Goal: Book appointment/travel/reservation

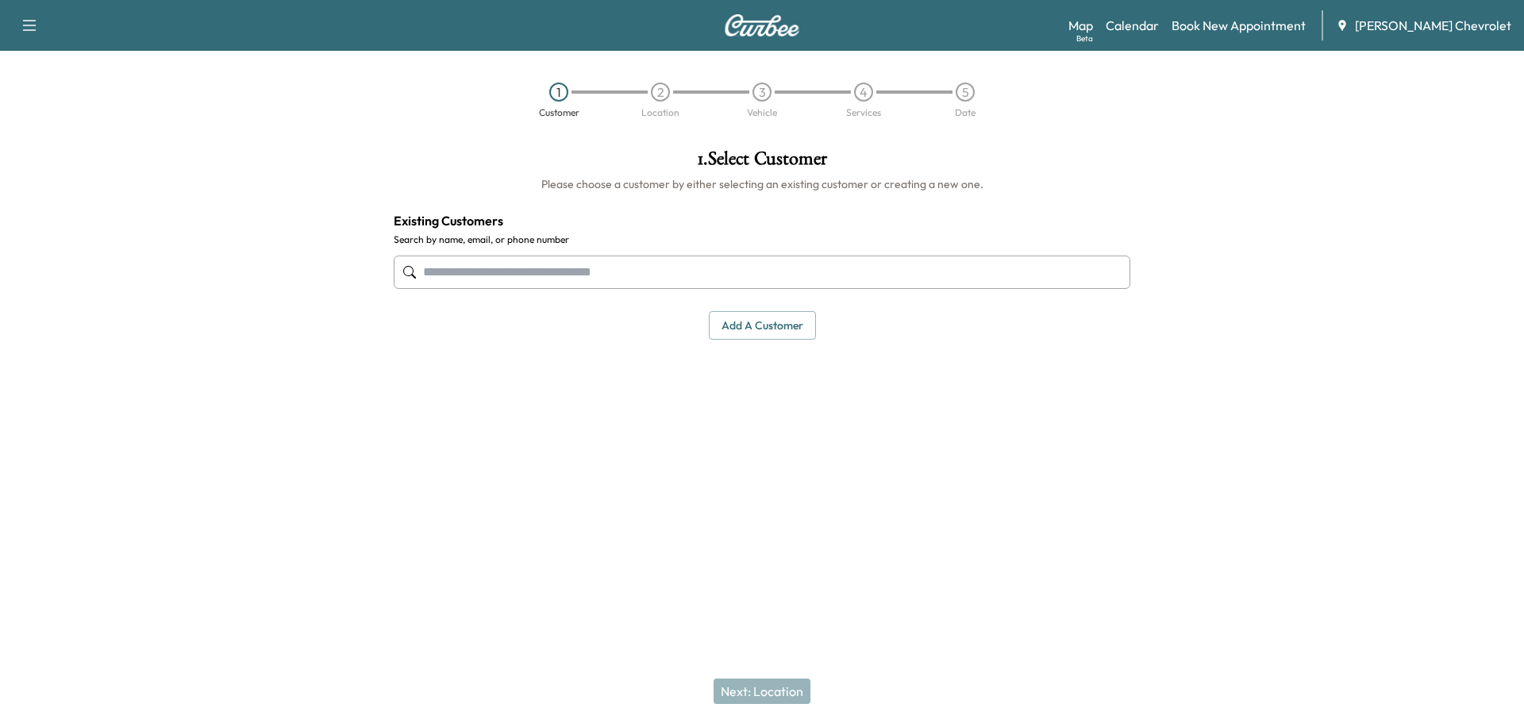
click at [1199, 18] on div "Map Beta Calendar Book New Appointment [PERSON_NAME] Chevrolet" at bounding box center [1289, 25] width 443 height 30
click at [1242, 32] on link "Book New Appointment" at bounding box center [1239, 25] width 134 height 19
click at [1252, 25] on link "Book New Appointment" at bounding box center [1239, 25] width 134 height 19
click at [1159, 24] on link "Calendar" at bounding box center [1132, 25] width 53 height 19
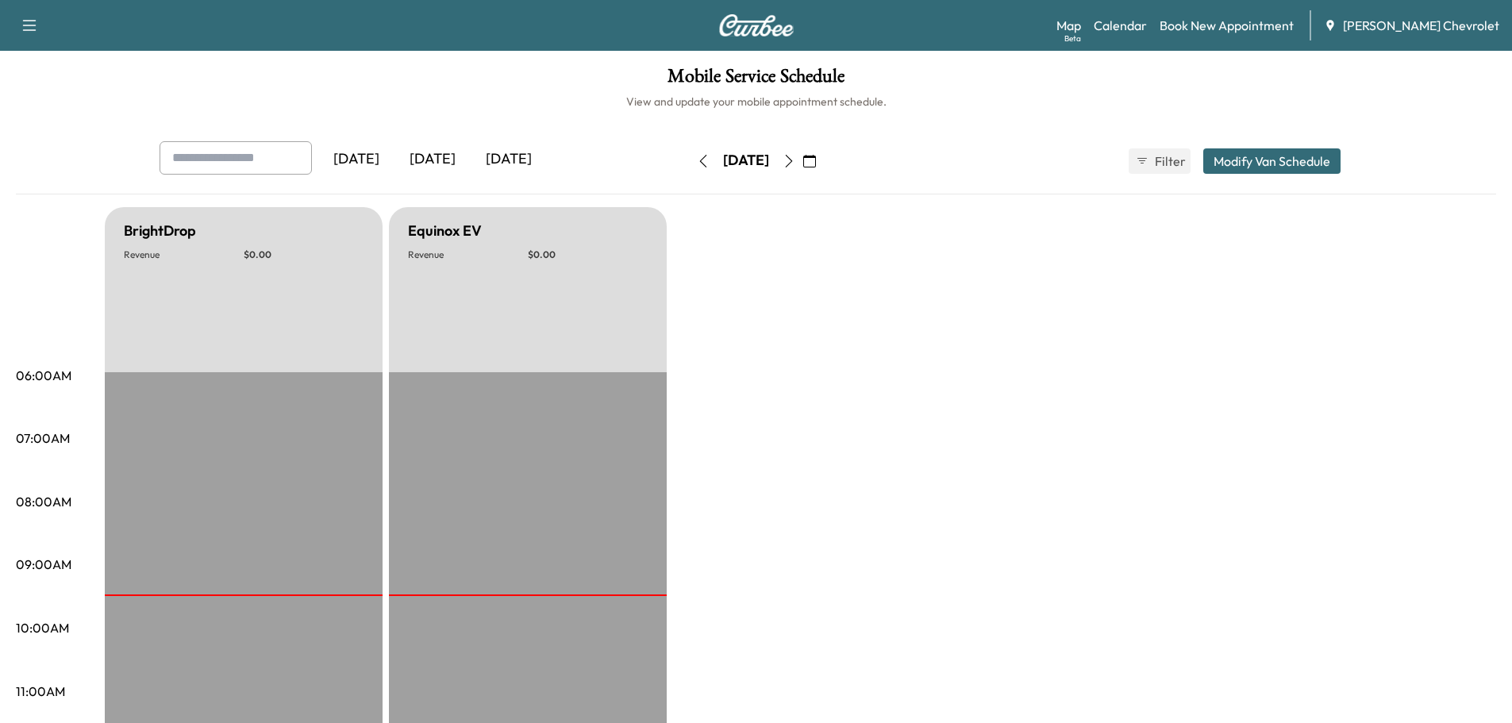
click at [792, 161] on icon "button" at bounding box center [788, 161] width 7 height 13
click at [823, 161] on button "button" at bounding box center [809, 160] width 27 height 25
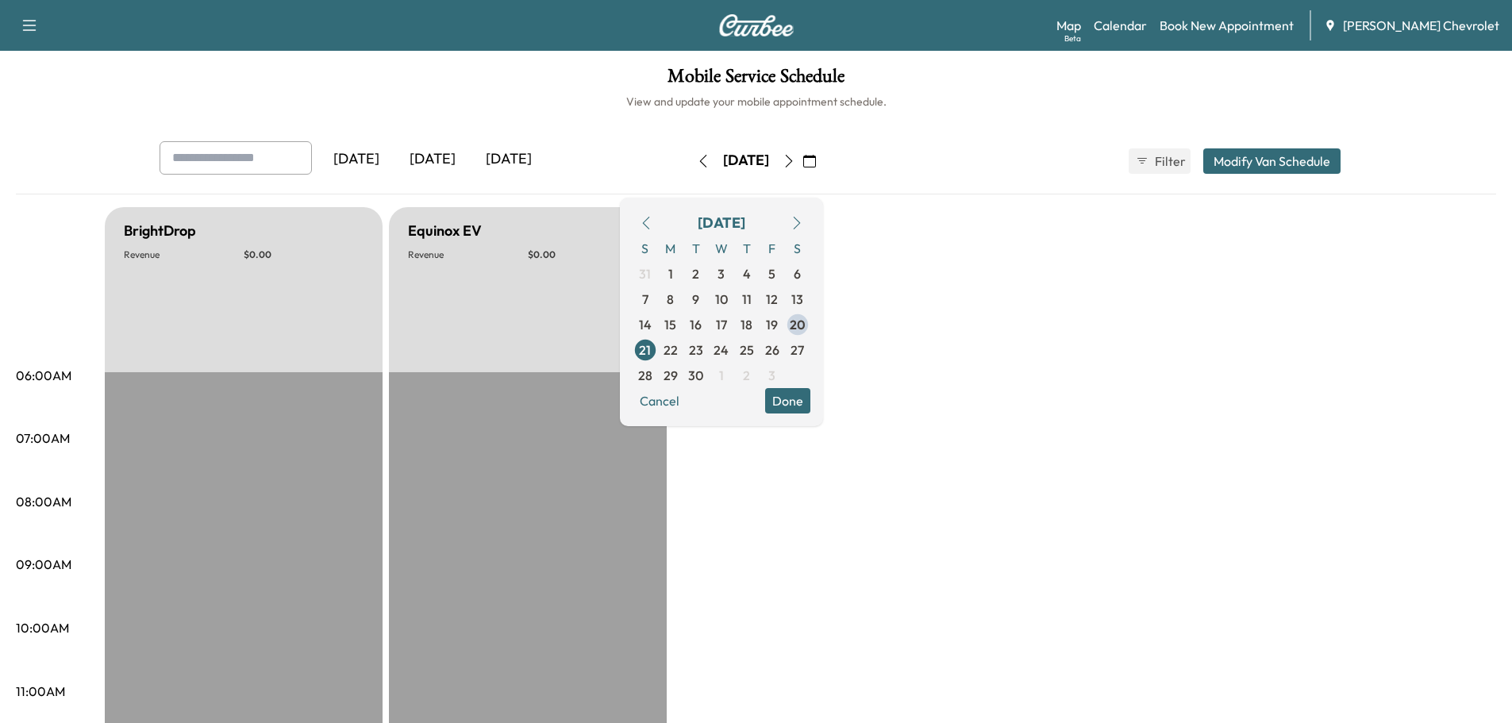
click at [823, 160] on button "button" at bounding box center [809, 160] width 27 height 25
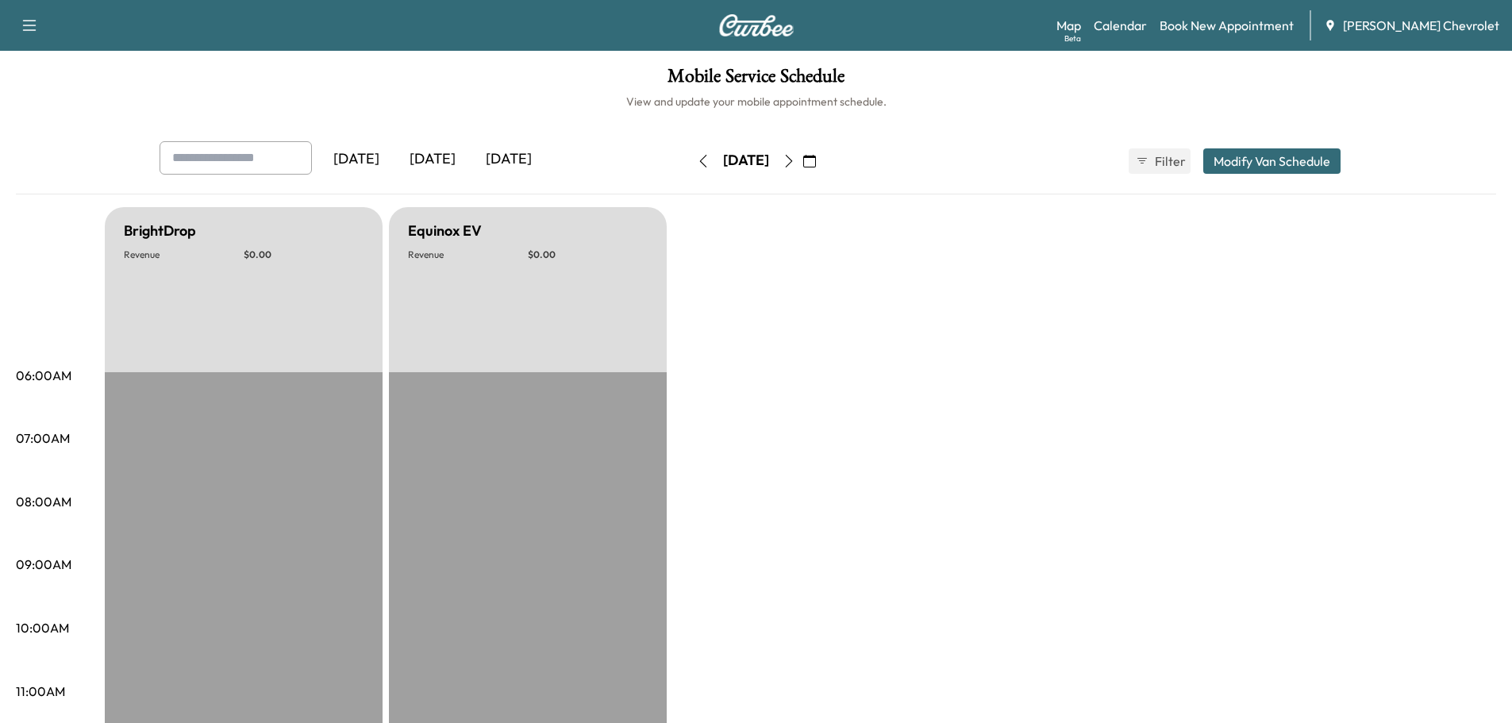
click at [795, 160] on icon "button" at bounding box center [789, 161] width 13 height 13
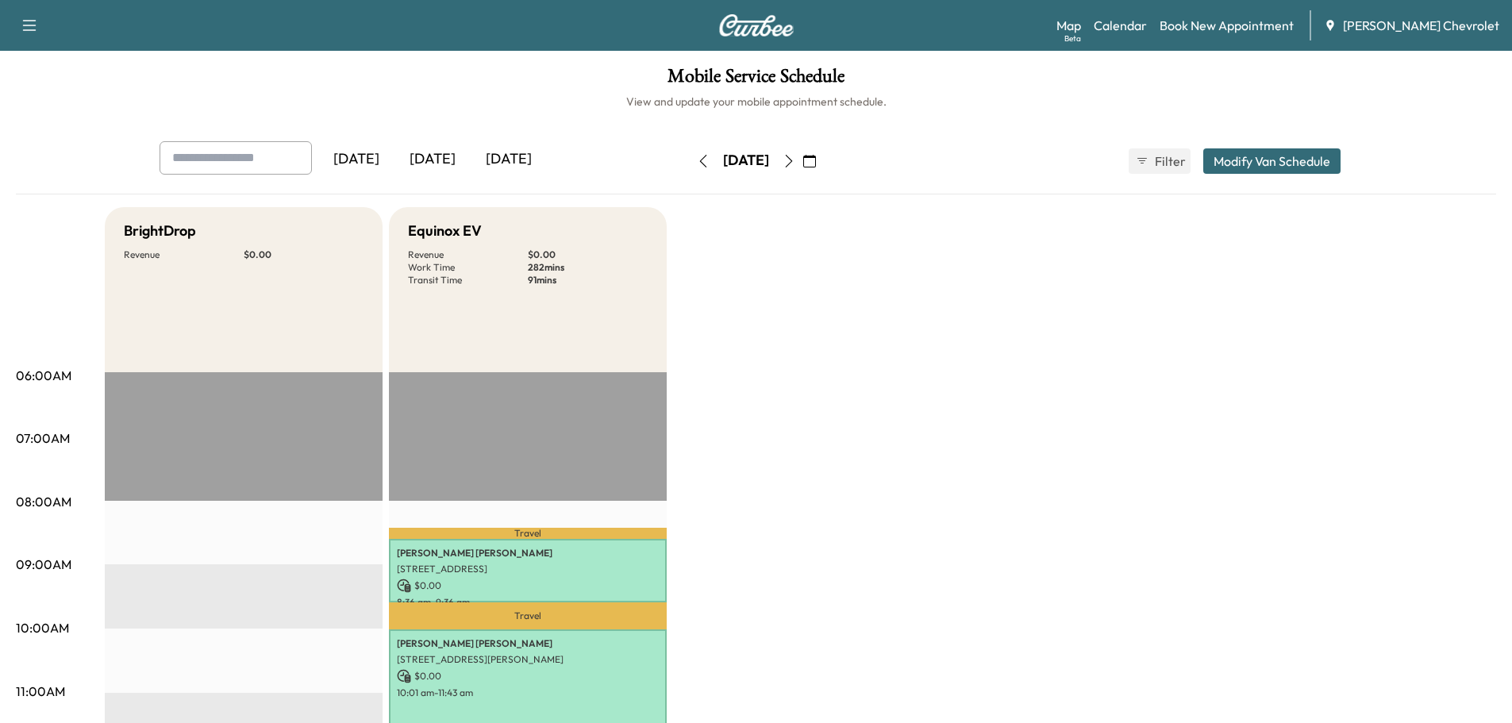
click at [802, 160] on button "button" at bounding box center [789, 160] width 27 height 25
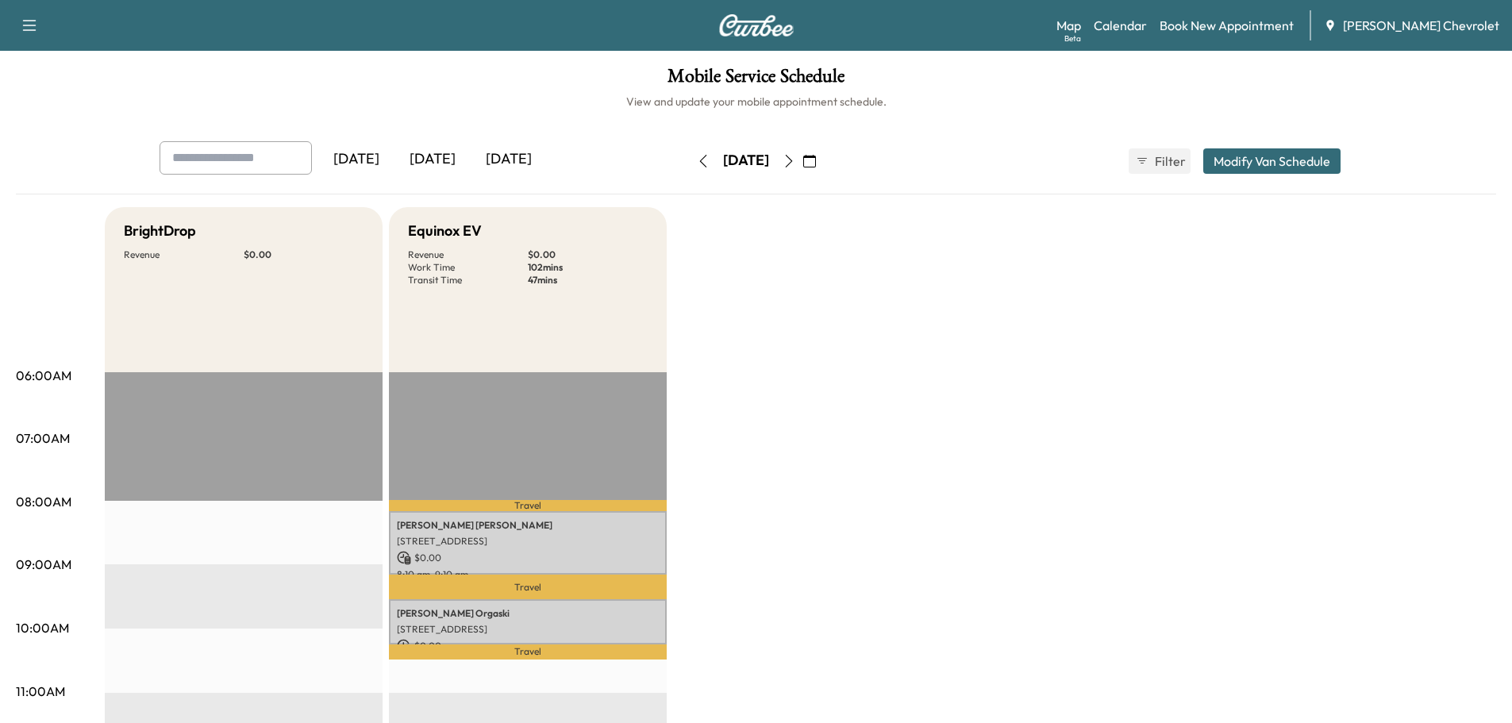
click at [795, 162] on icon "button" at bounding box center [789, 161] width 13 height 13
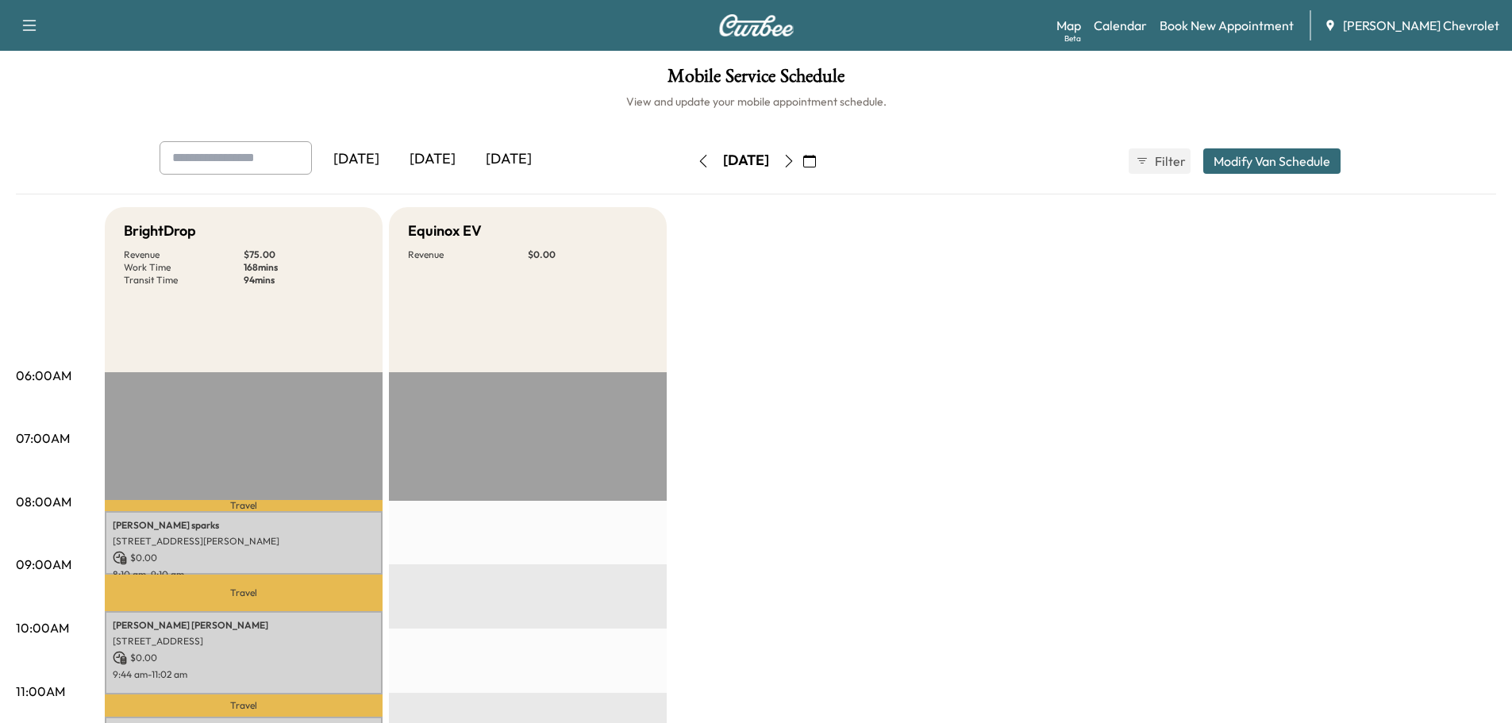
click at [795, 161] on icon "button" at bounding box center [789, 161] width 13 height 13
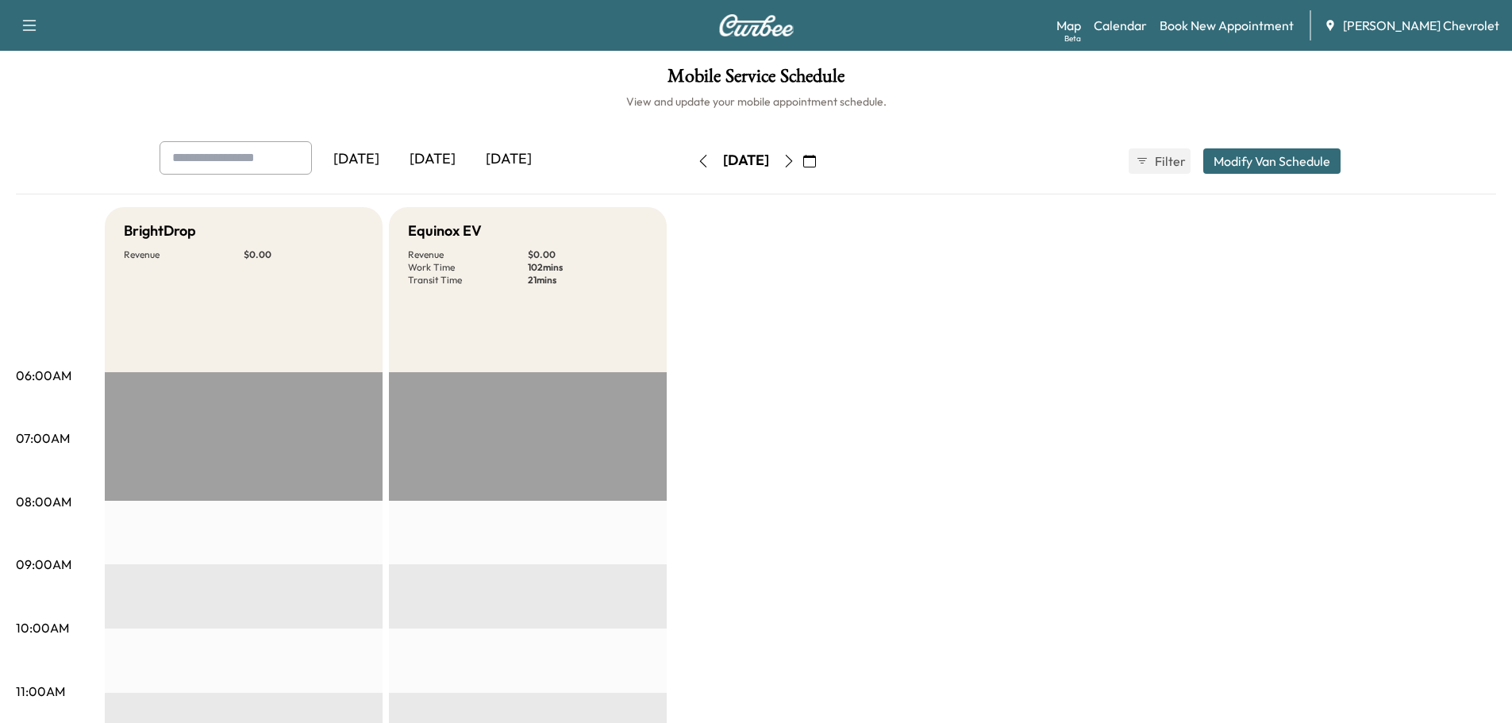
click at [816, 161] on icon "button" at bounding box center [809, 161] width 13 height 13
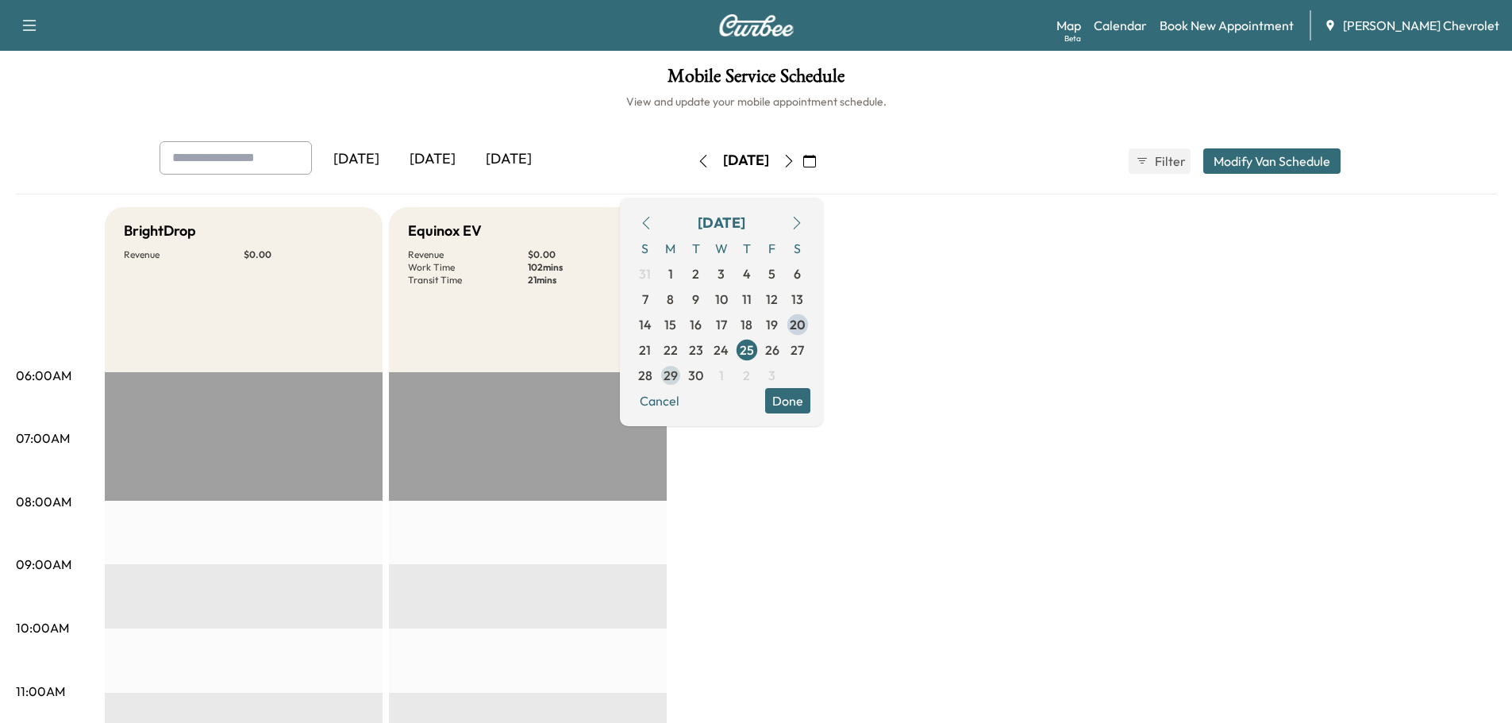
click at [678, 370] on span "29" at bounding box center [671, 375] width 14 height 19
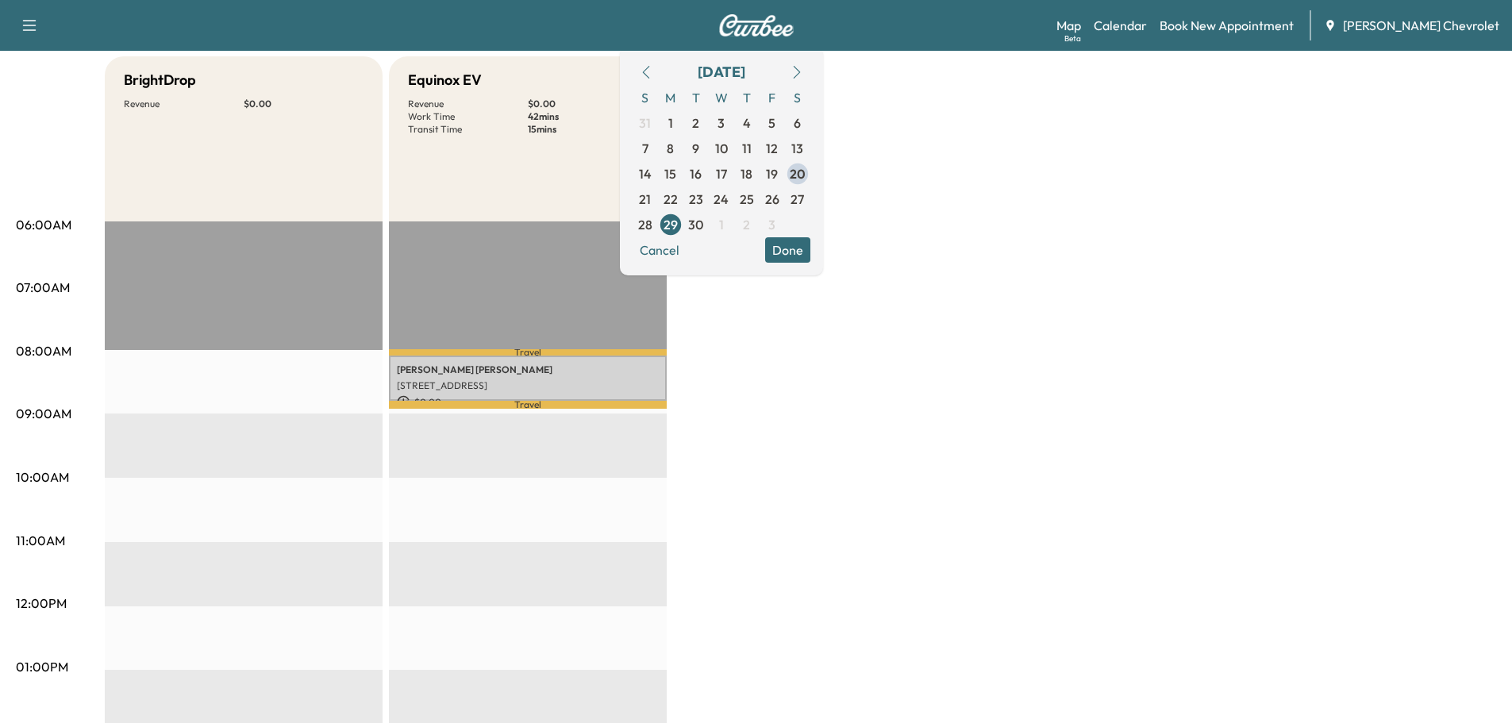
scroll to position [185, 0]
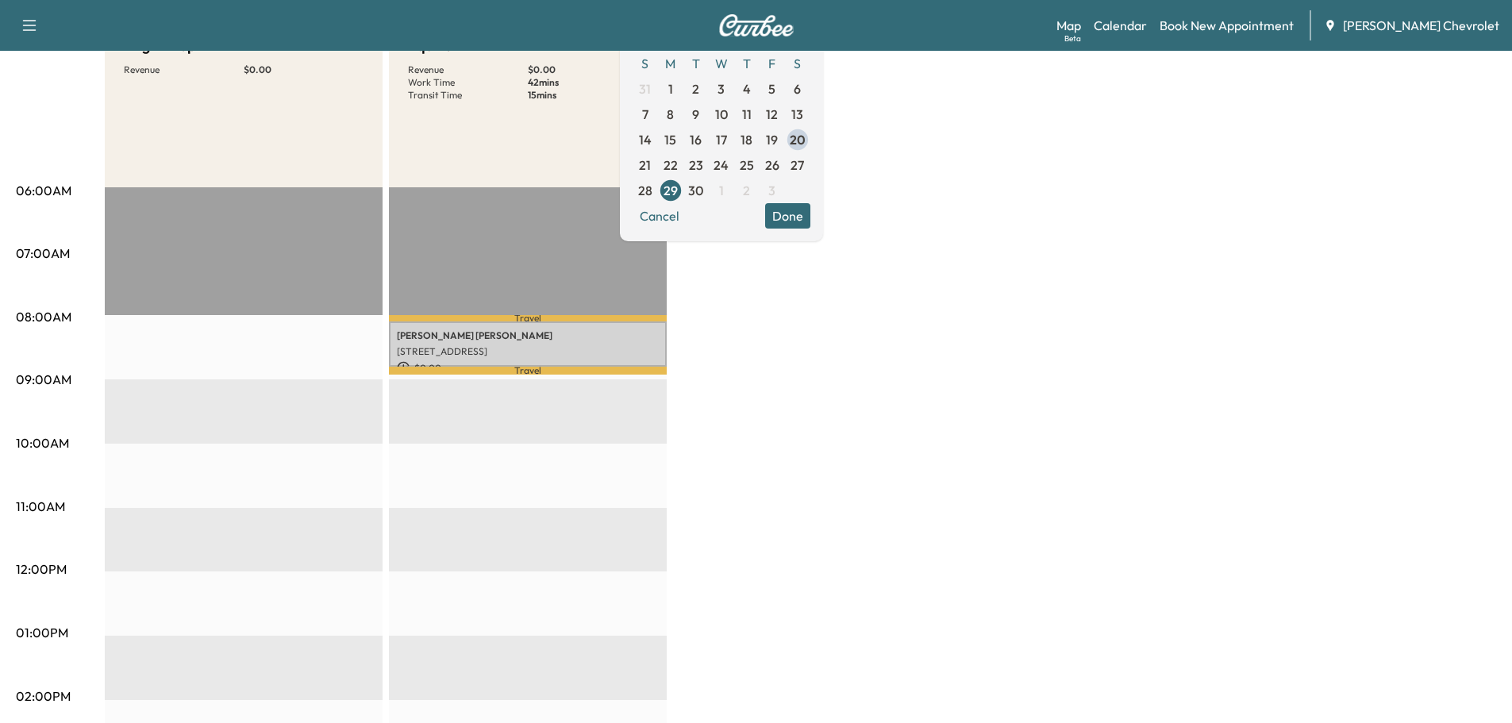
click at [855, 405] on div "BrightDrop Revenue $ 0.00 EST Start Equinox EV Revenue $ 0.00 Work Time 42 mins…" at bounding box center [800, 617] width 1391 height 1191
click at [678, 194] on span "29" at bounding box center [671, 190] width 14 height 19
click at [1001, 326] on div "BrightDrop Revenue $ 0.00 EST Start Equinox EV Revenue $ 0.00 Work Time 42 mins…" at bounding box center [800, 617] width 1391 height 1191
